Goal: Find contact information: Obtain details needed to contact an individual or organization

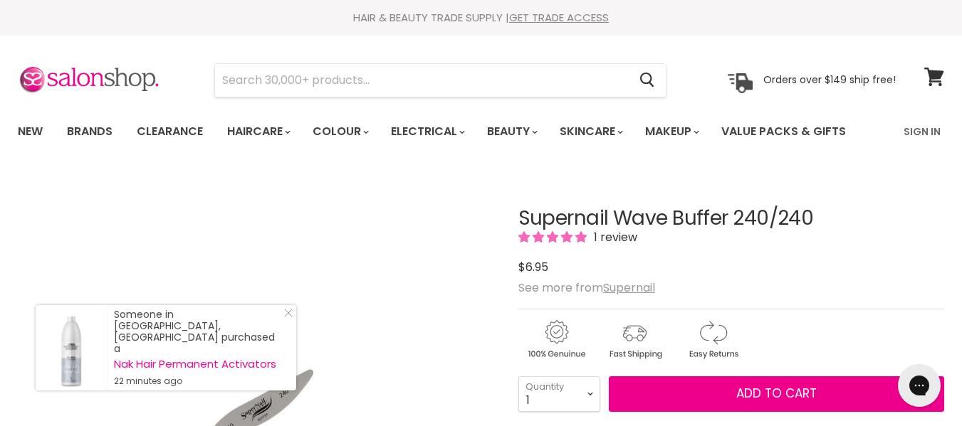
click at [921, 0] on html "Skip to content HAIR & BEAUTY TRADE SUPPLY | GET TRADE ACCESS HAIR & BEAUTY TRA…" at bounding box center [481, 213] width 962 height 426
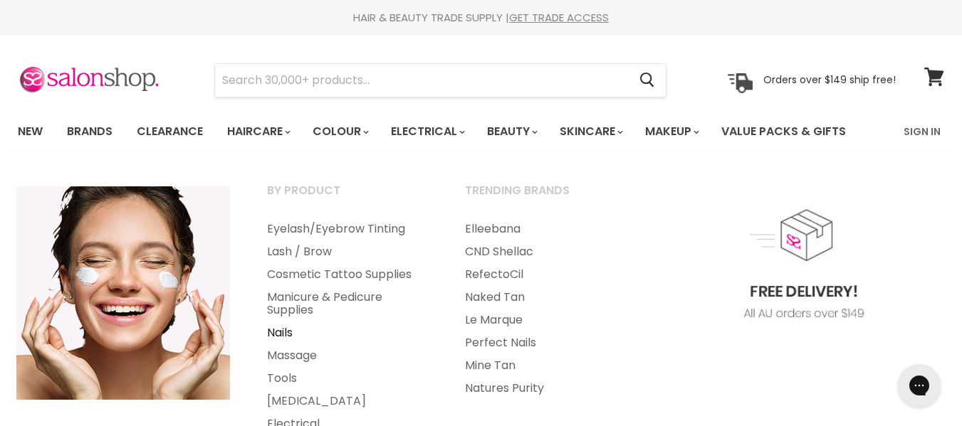
click at [285, 330] on link "Nails" at bounding box center [346, 333] width 195 height 23
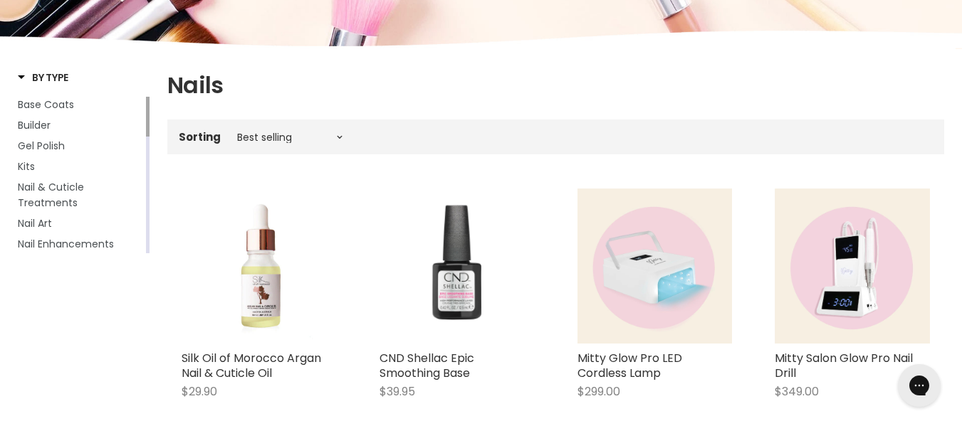
scroll to position [203, 0]
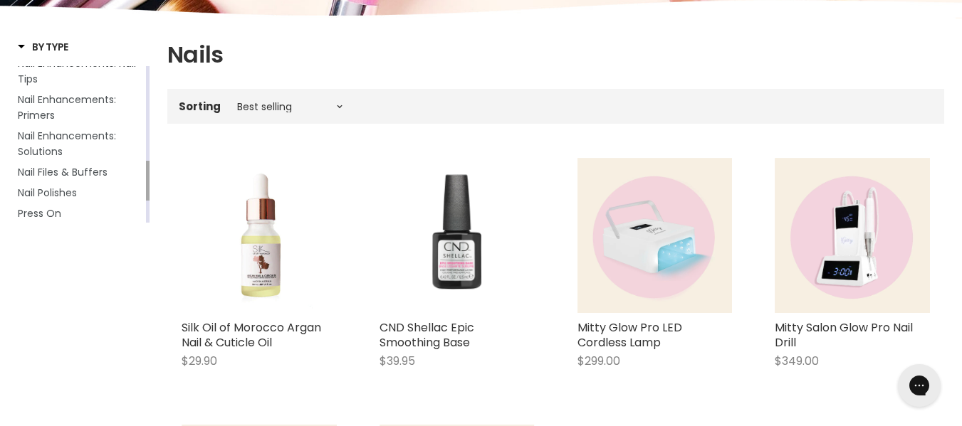
drag, startPoint x: 147, startPoint y: 91, endPoint x: 142, endPoint y: 186, distance: 94.8
click at [142, 186] on div "Base Coats Builder Gel Polish Kits Nail & Cuticle Treatments Nail Art Nail Enha…" at bounding box center [84, 144] width 132 height 157
click at [79, 174] on span "Nail Files & Buffers" at bounding box center [63, 172] width 90 height 14
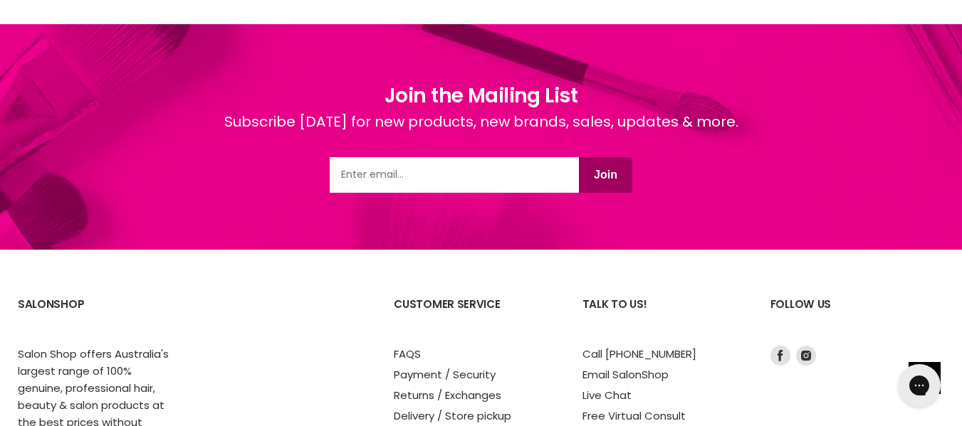
scroll to position [5166, 0]
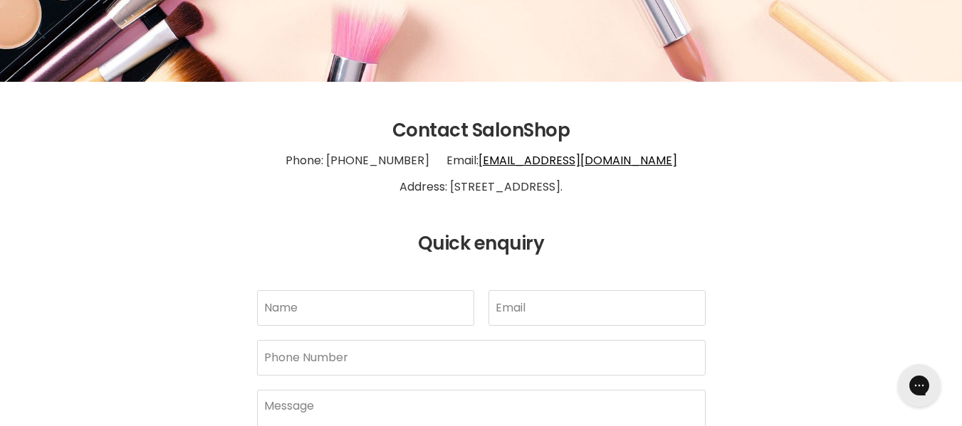
scroll to position [219, 0]
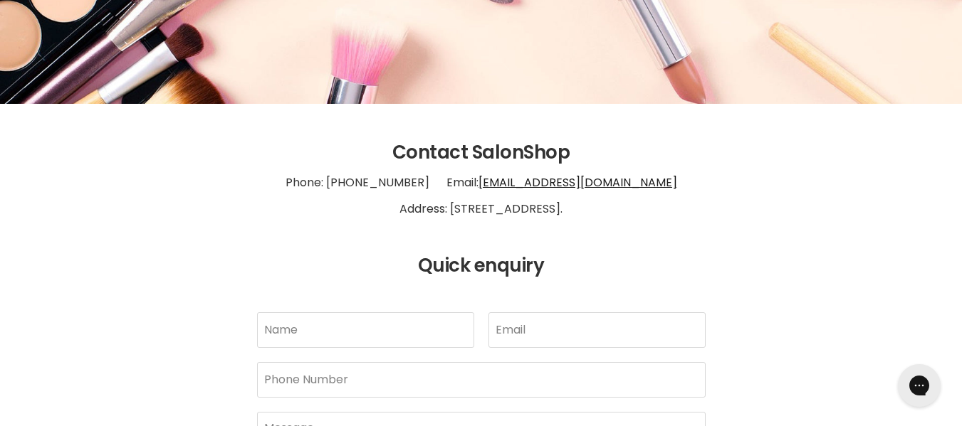
click at [553, 179] on link "info@salonshoponline.com.au" at bounding box center [577, 182] width 199 height 16
